Goal: Use online tool/utility: Utilize a website feature to perform a specific function

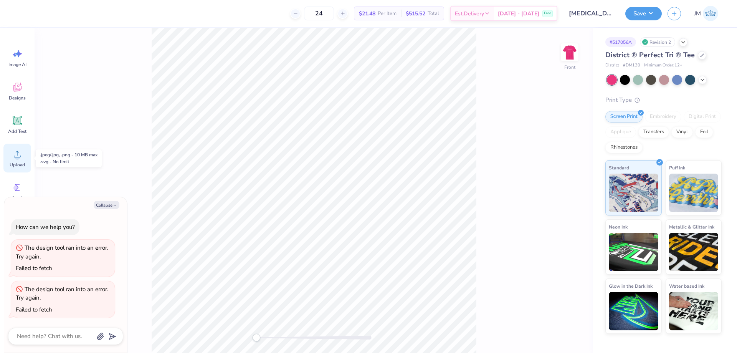
click at [18, 155] on circle at bounding box center [17, 156] width 5 height 5
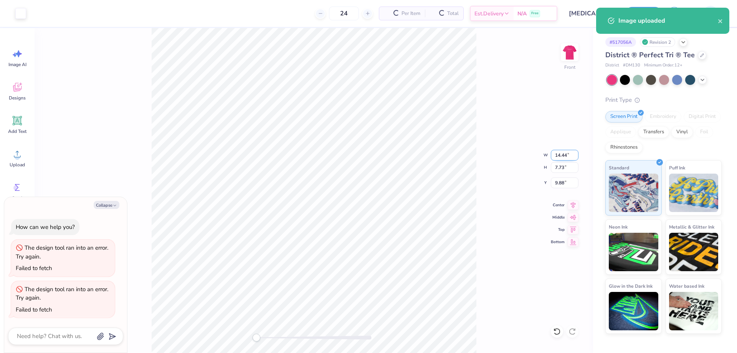
click at [562, 153] on input "14.44" at bounding box center [565, 155] width 28 height 11
type textarea "x"
type input "6.5"
type textarea "x"
type input "6.50"
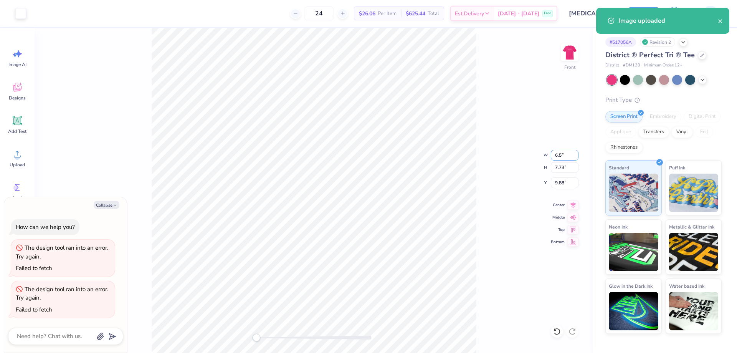
type input "3.48"
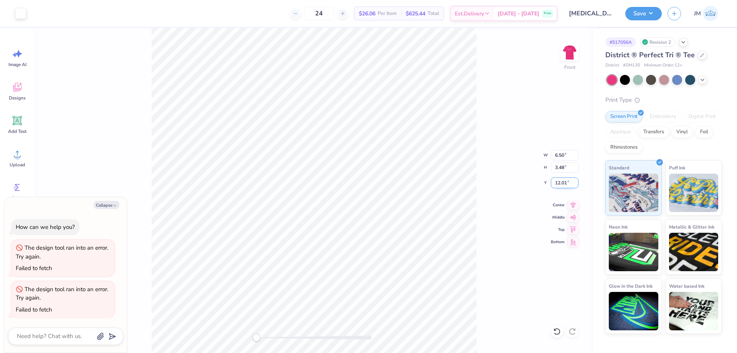
click at [558, 184] on input "12.01" at bounding box center [565, 182] width 28 height 11
type input "3"
type textarea "x"
type input "1.5"
click at [571, 208] on icon at bounding box center [572, 203] width 11 height 9
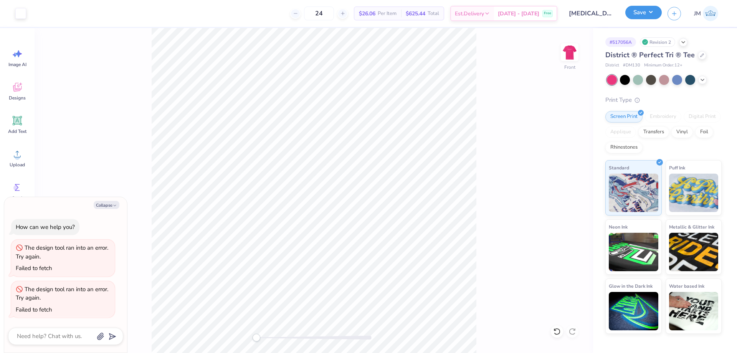
click at [658, 10] on button "Save" at bounding box center [643, 12] width 36 height 13
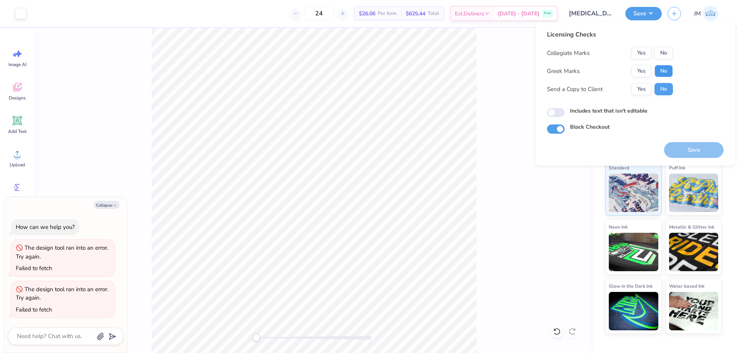
click at [658, 71] on button "No" at bounding box center [663, 71] width 18 height 12
click at [666, 58] on button "No" at bounding box center [663, 53] width 18 height 12
click at [690, 145] on button "Save" at bounding box center [693, 150] width 59 height 16
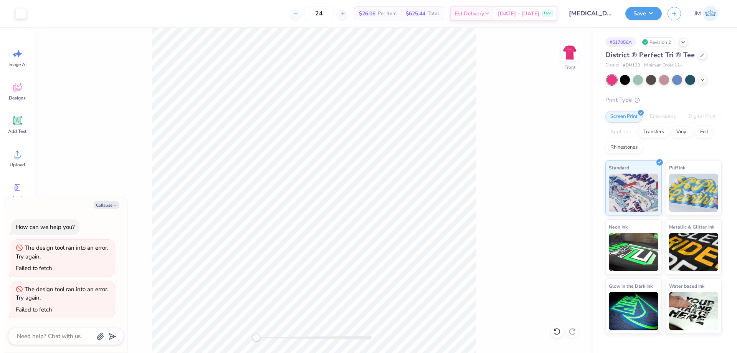
type textarea "x"
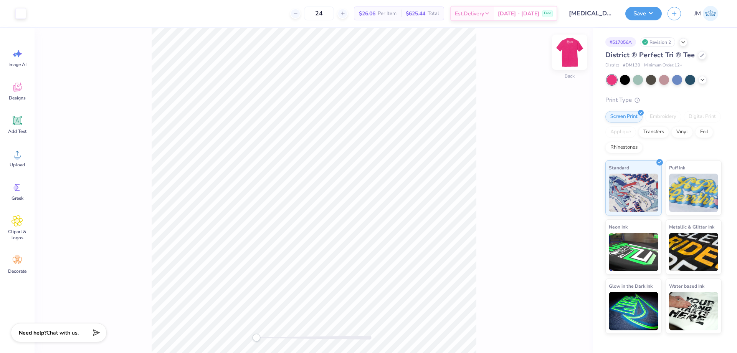
click at [566, 48] on img at bounding box center [569, 52] width 31 height 31
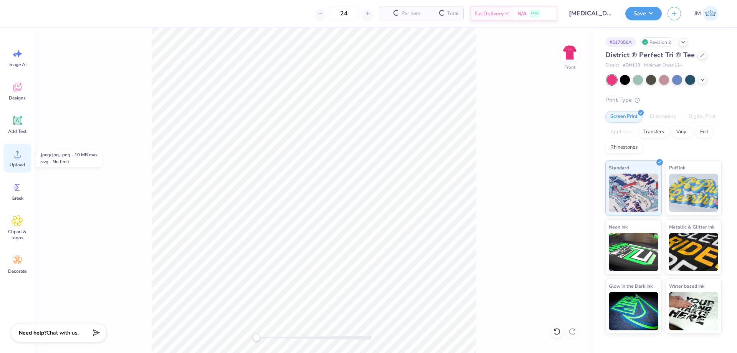
click at [17, 162] on span "Upload" at bounding box center [17, 165] width 15 height 6
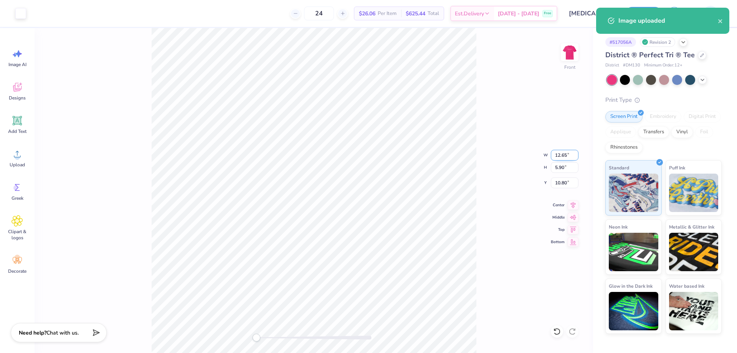
click at [561, 160] on input "12.65" at bounding box center [565, 155] width 28 height 11
type input "6.50"
type input "3.03"
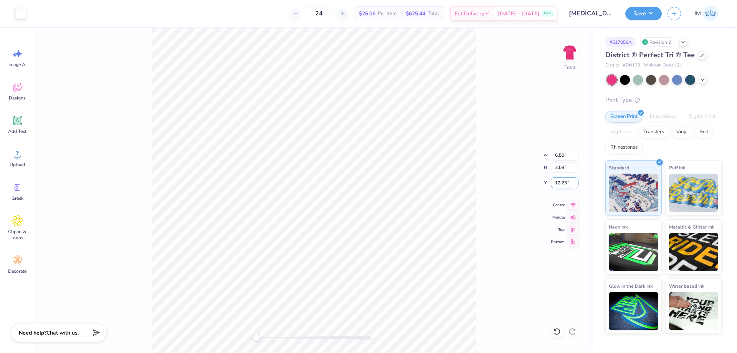
click at [568, 181] on input "12.23" at bounding box center [565, 182] width 28 height 11
type input "1.5"
click at [655, 11] on button "Save" at bounding box center [643, 12] width 36 height 13
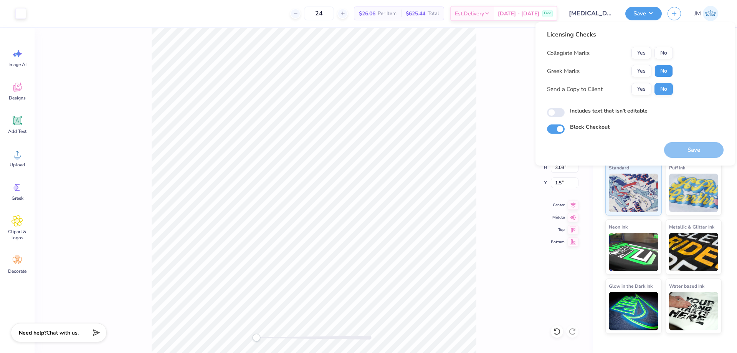
click at [666, 70] on button "No" at bounding box center [663, 71] width 18 height 12
click at [669, 56] on button "No" at bounding box center [663, 53] width 18 height 12
click at [687, 147] on button "Save" at bounding box center [693, 150] width 59 height 16
